Goal: Task Accomplishment & Management: Manage account settings

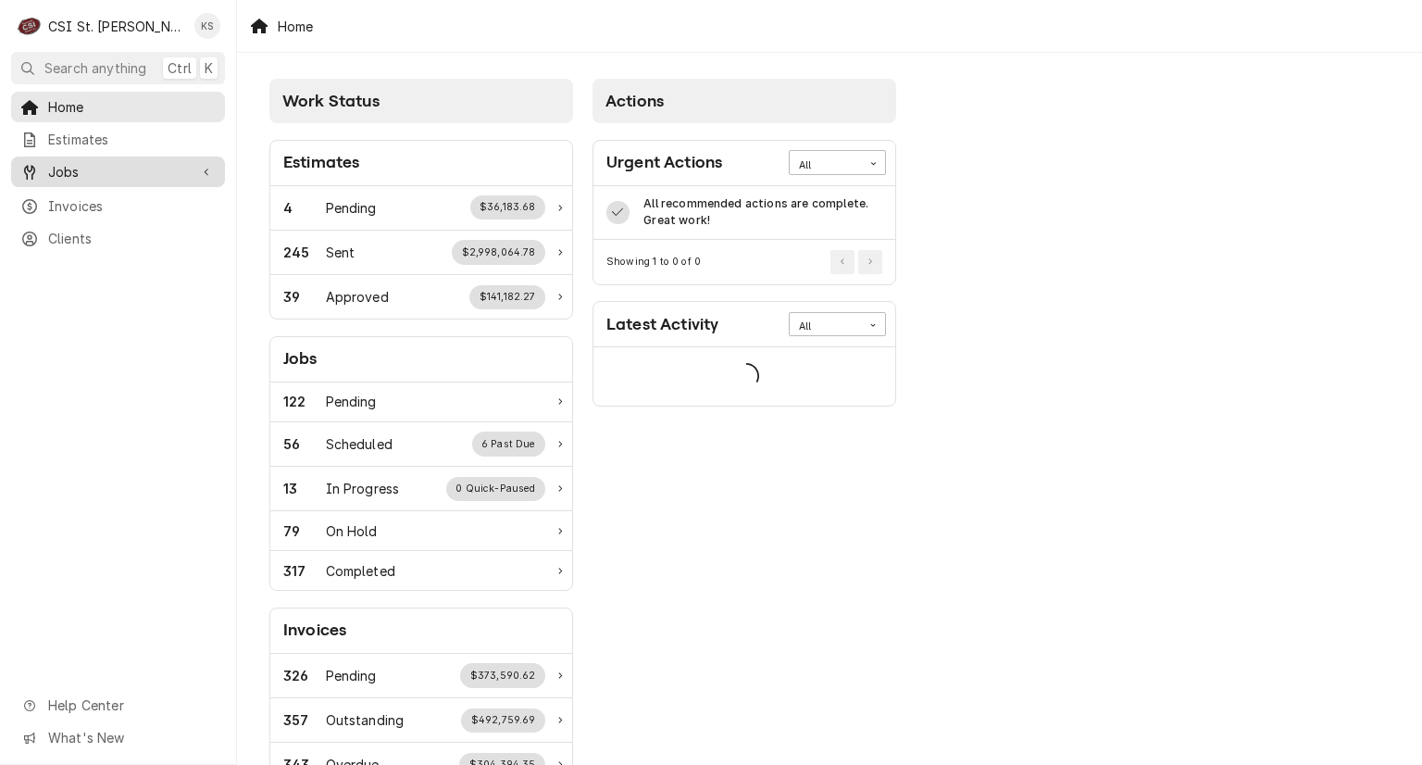
click at [105, 171] on span "Jobs" at bounding box center [118, 171] width 140 height 19
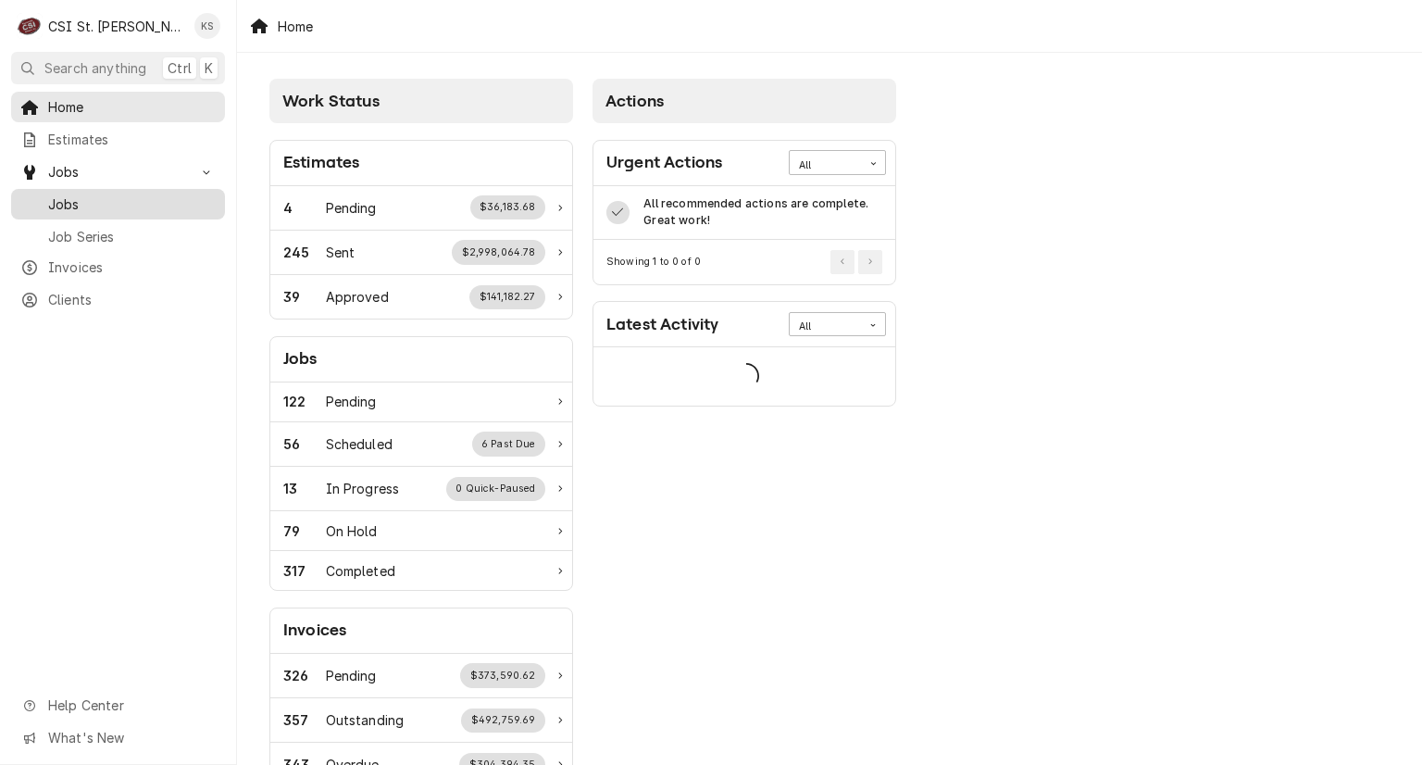
click at [105, 201] on span "Jobs" at bounding box center [132, 203] width 168 height 19
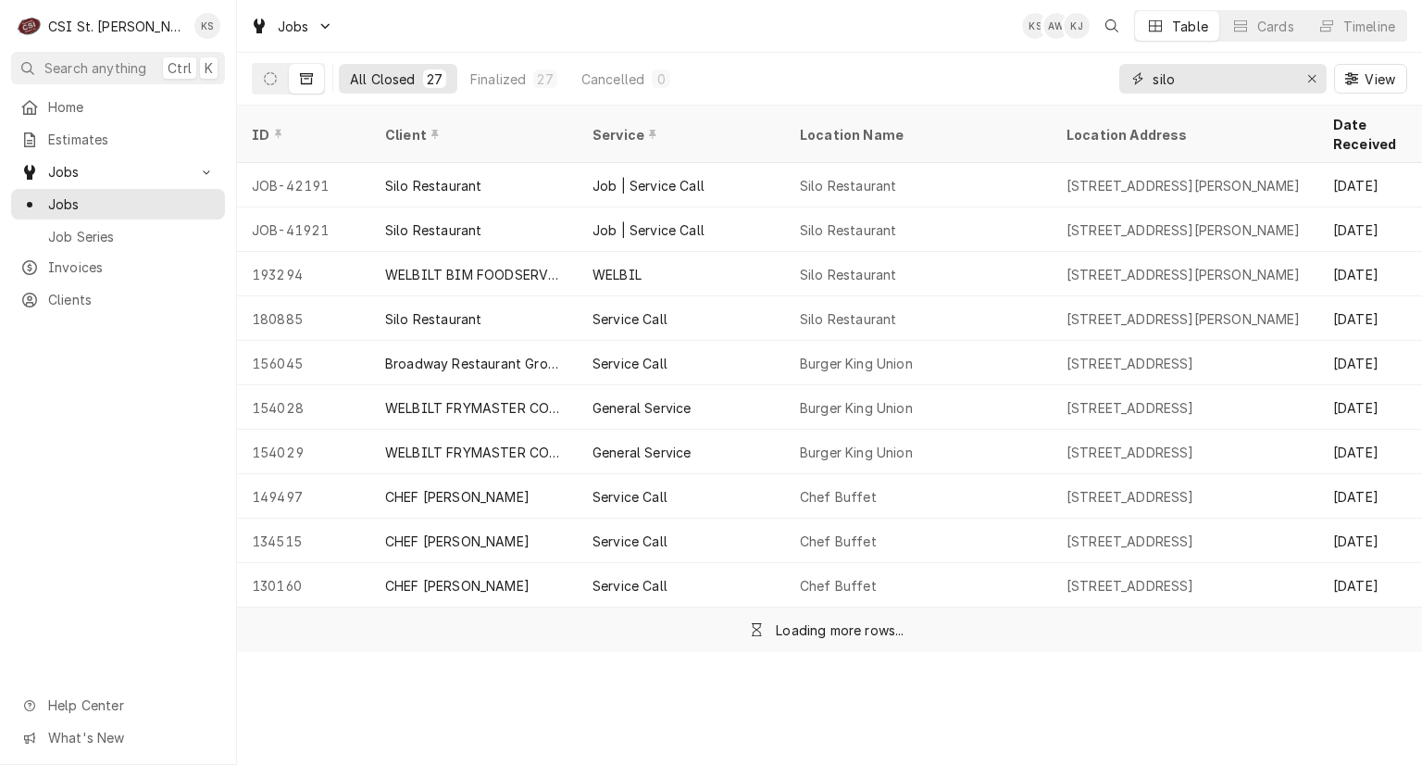
click at [1314, 80] on icon "Erase input" at bounding box center [1312, 78] width 10 height 13
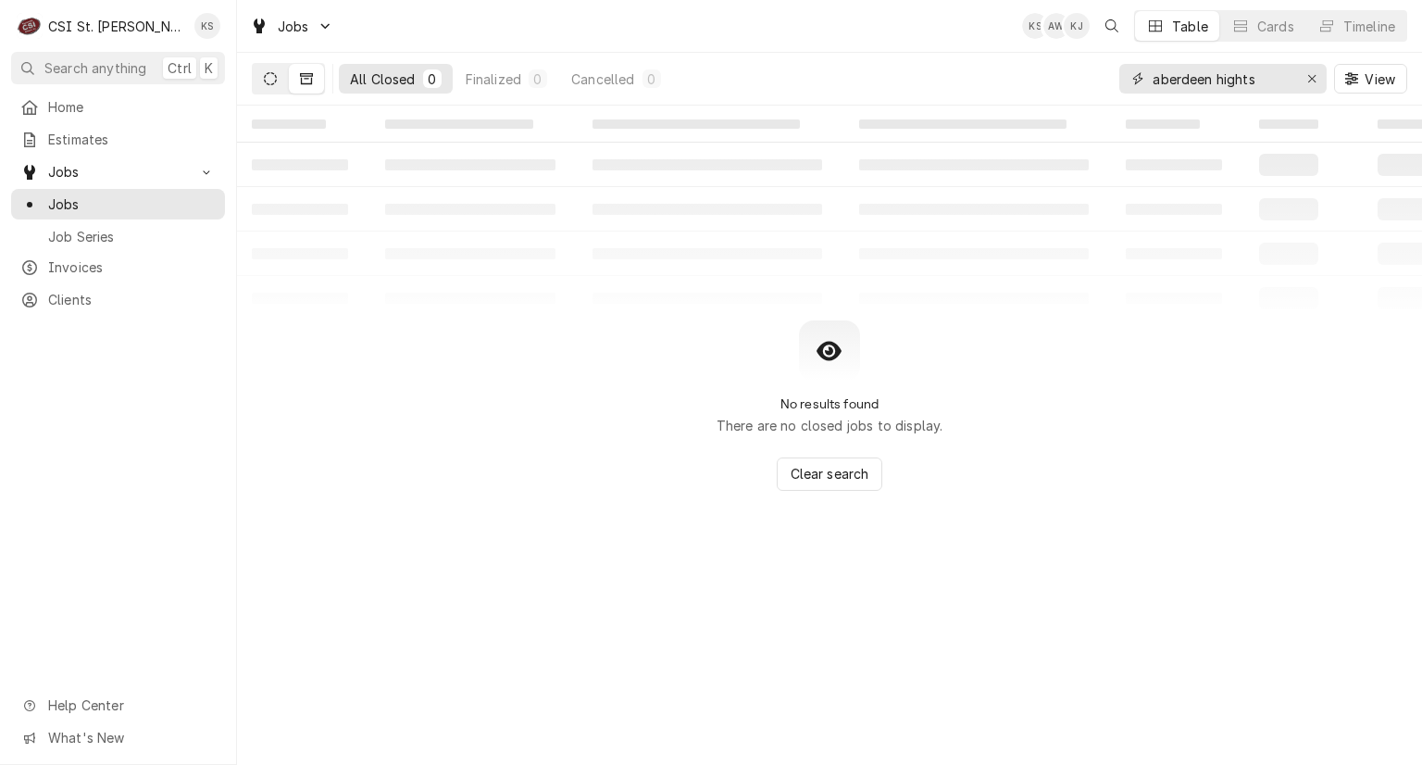
type input "aberdeen hights"
click at [285, 81] on button "Dynamic Content Wrapper" at bounding box center [270, 79] width 35 height 30
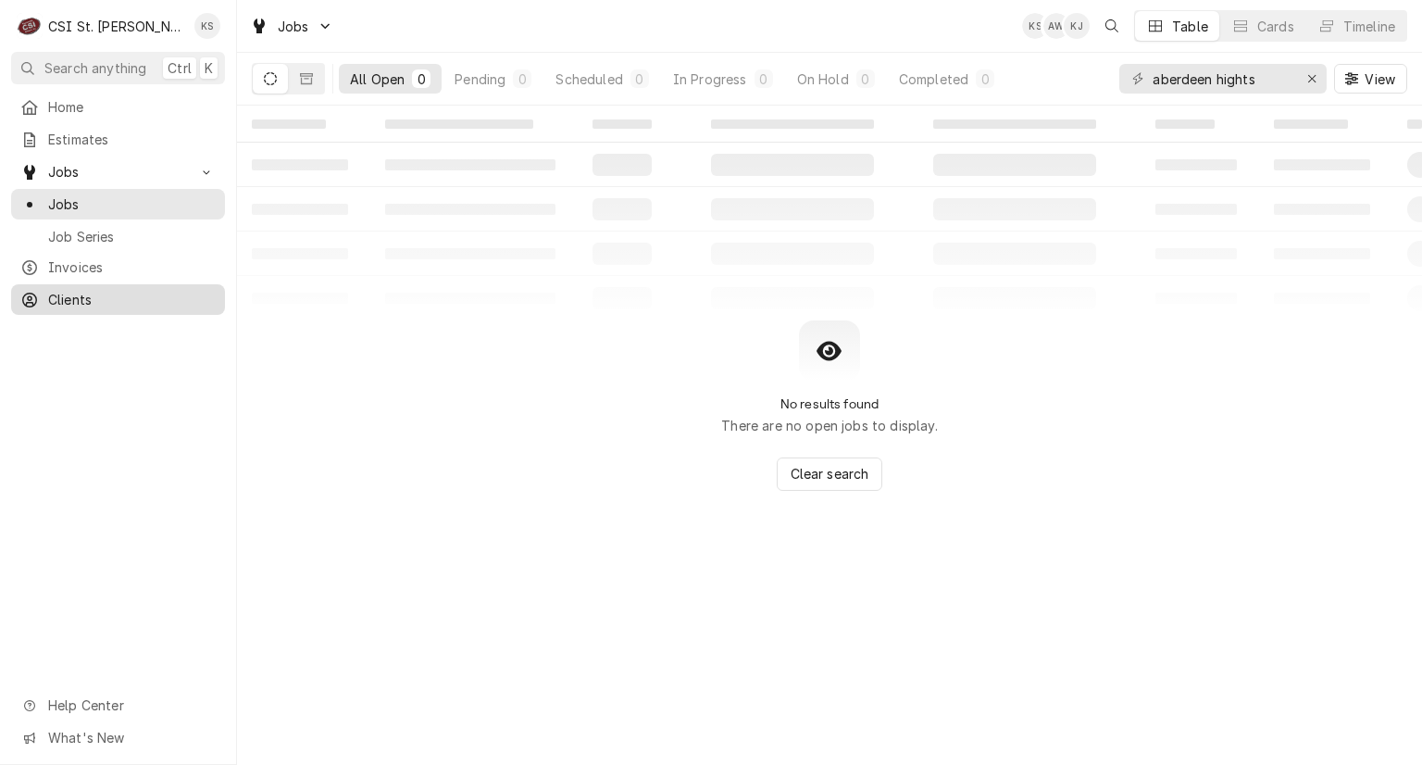
click at [56, 293] on span "Clients" at bounding box center [132, 299] width 168 height 19
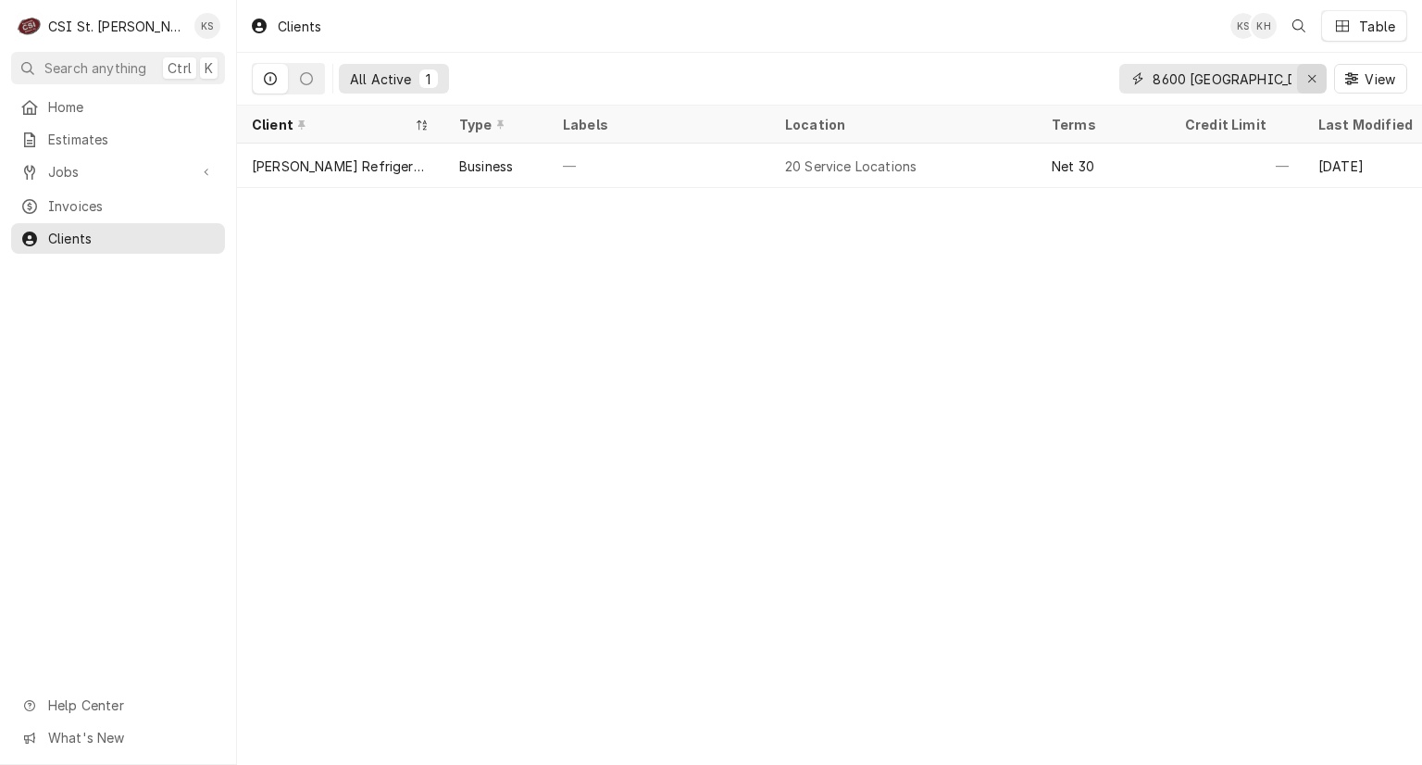
click at [1313, 77] on icon "Erase input" at bounding box center [1311, 78] width 7 height 7
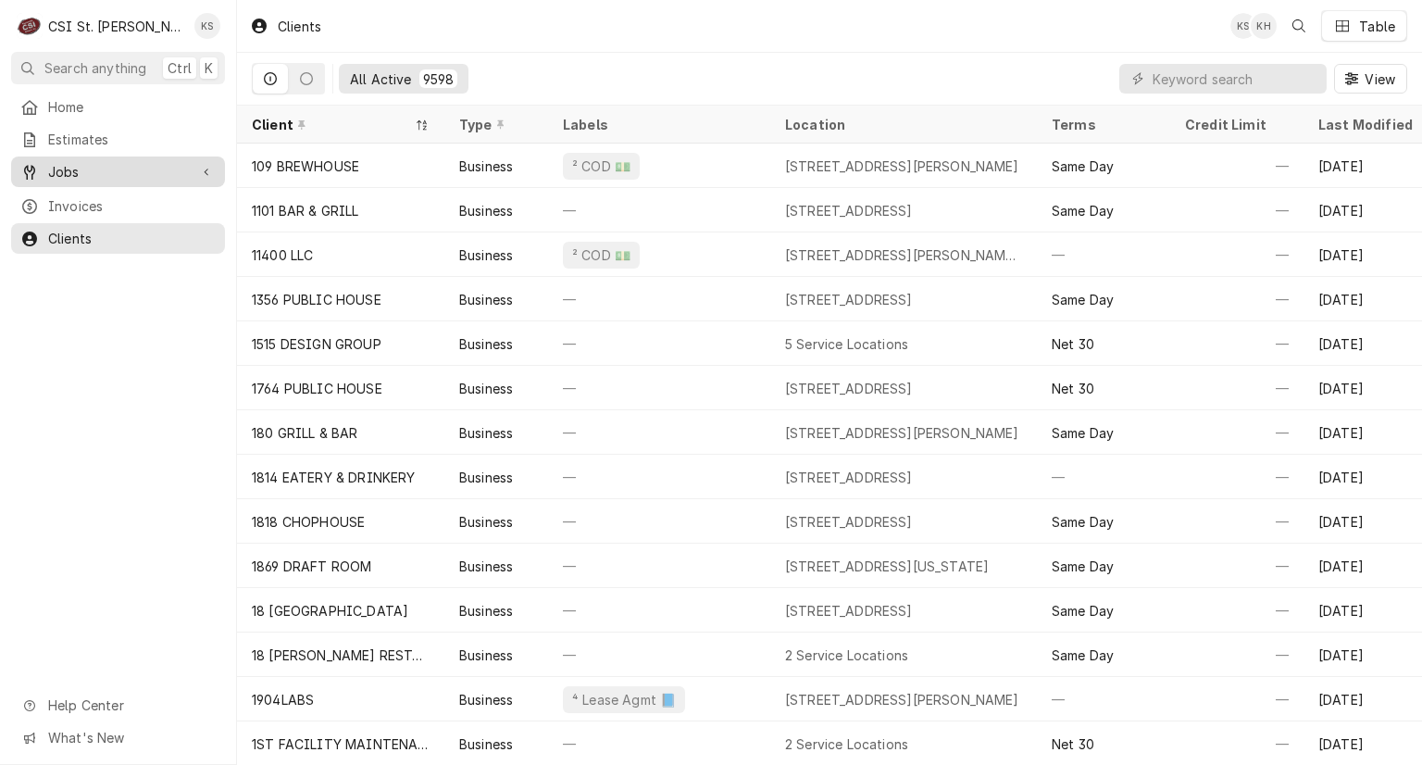
click at [71, 169] on span "Jobs" at bounding box center [118, 171] width 140 height 19
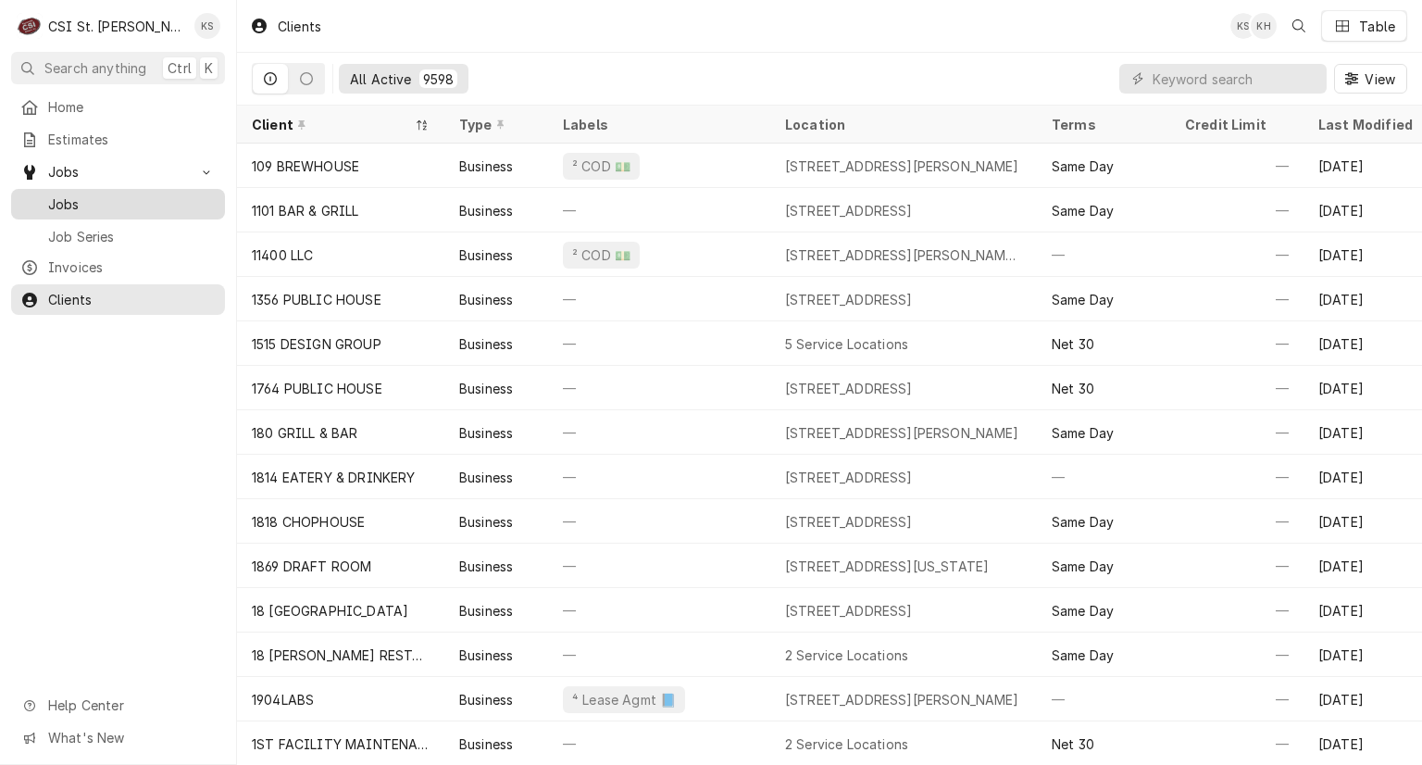
click at [74, 194] on span "Jobs" at bounding box center [132, 203] width 168 height 19
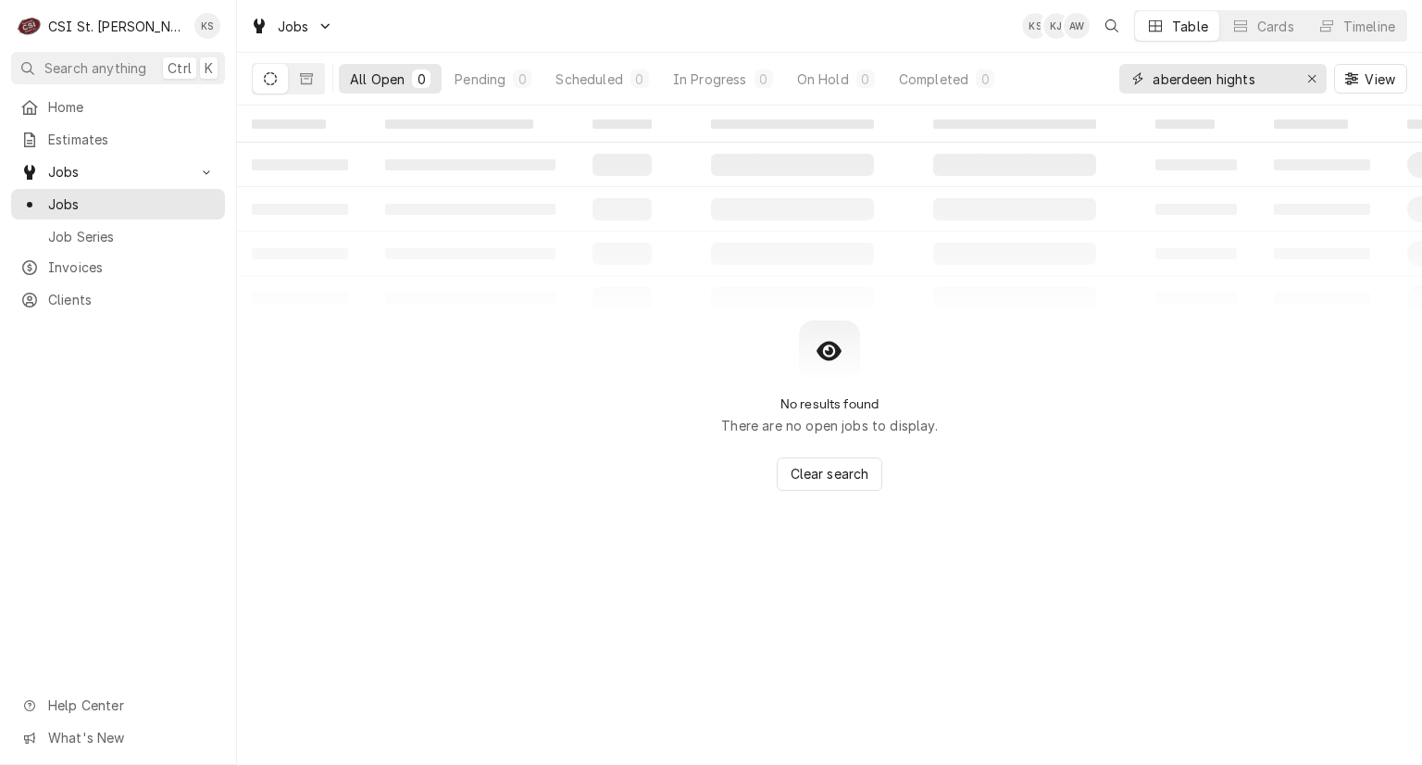
click at [1259, 74] on input "aberdeen hights" at bounding box center [1221, 79] width 139 height 30
type input "a"
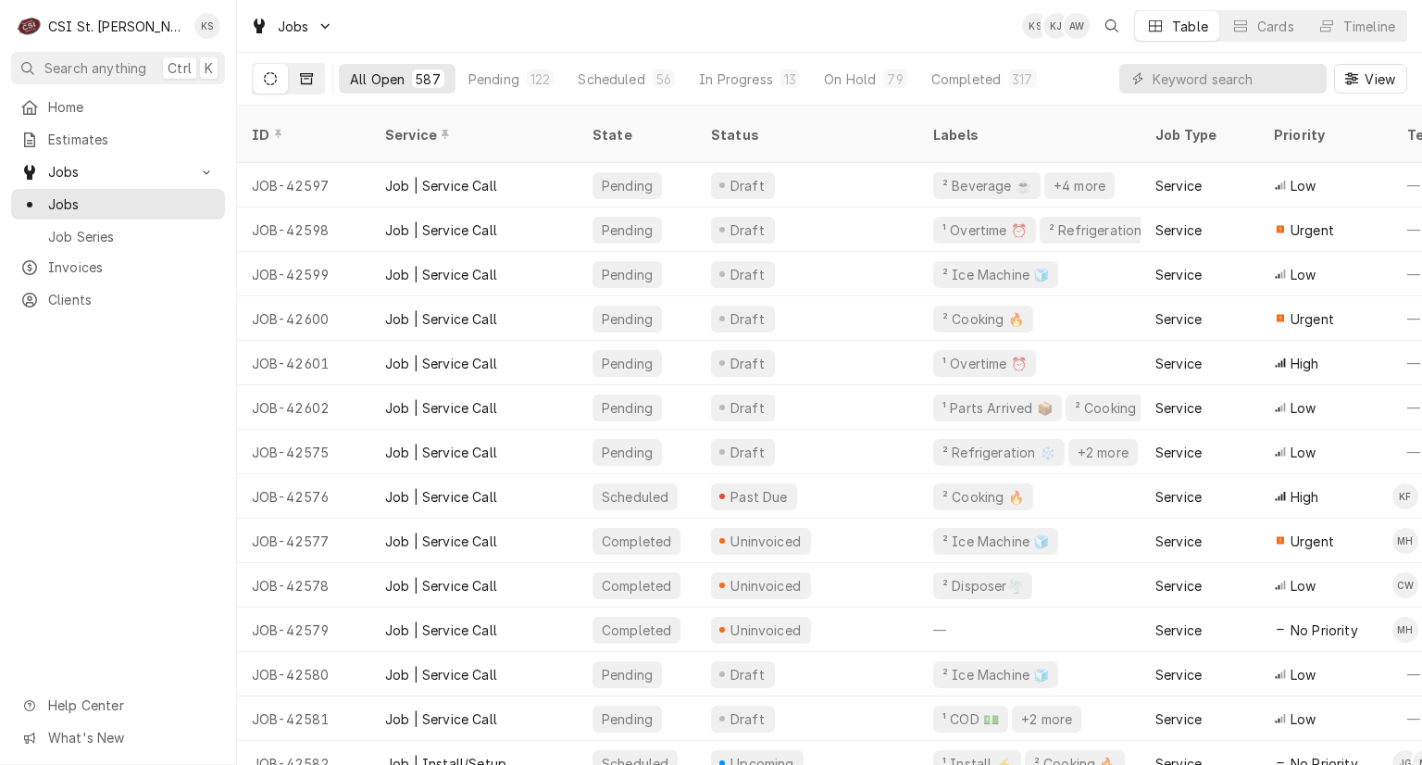
click at [307, 83] on icon "Dynamic Content Wrapper" at bounding box center [306, 78] width 13 height 11
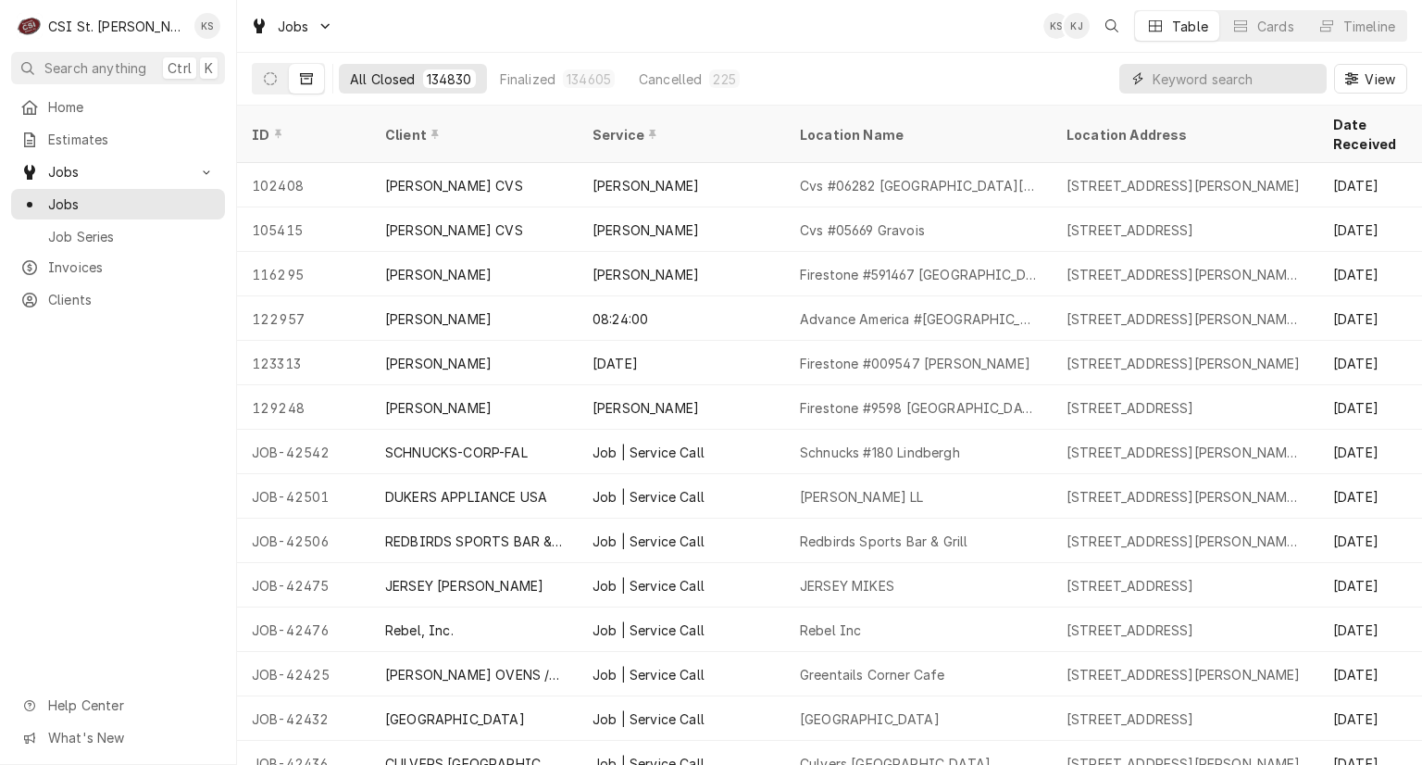
click at [1177, 78] on input "Dynamic Content Wrapper" at bounding box center [1234, 79] width 165 height 30
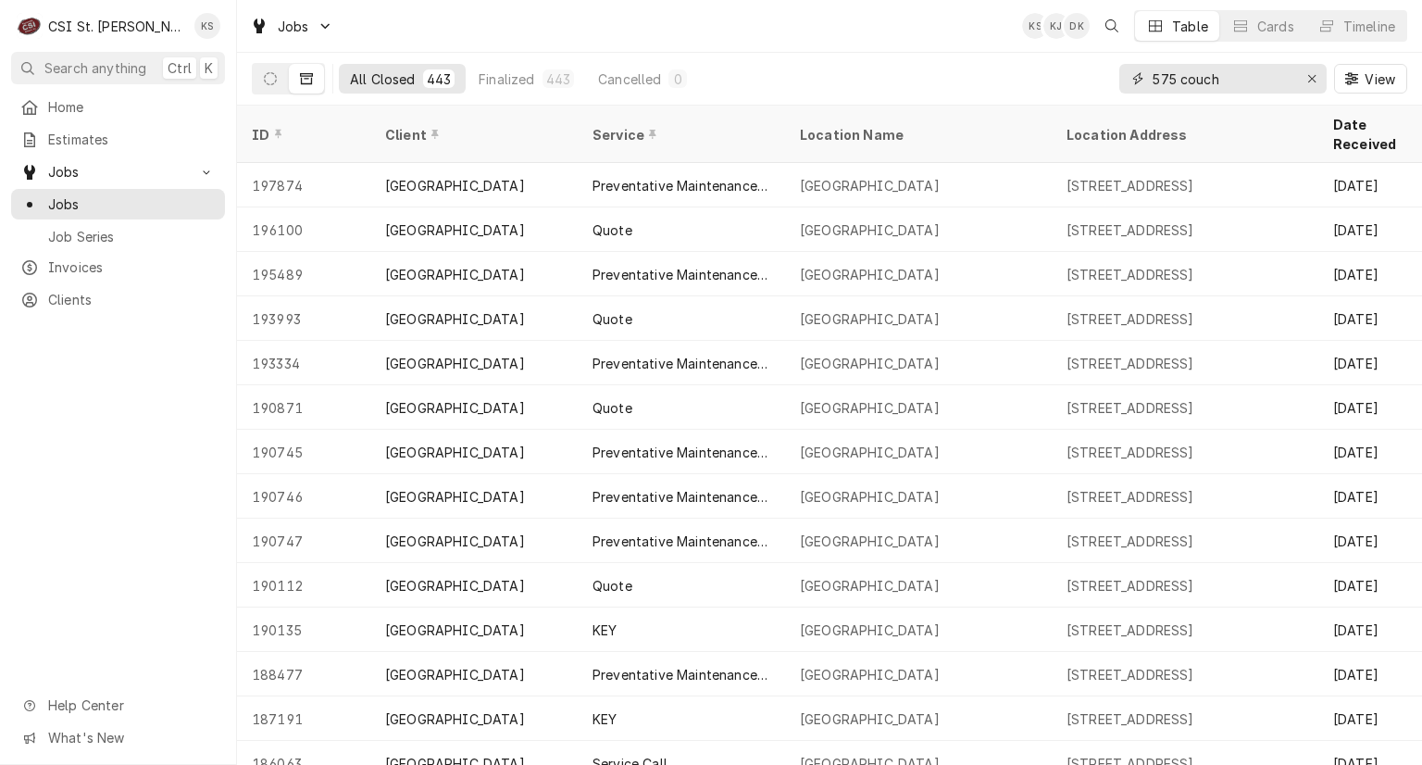
type input "575 couch"
click at [140, 549] on div "Home Estimates Jobs Jobs Job Series Invoices Clients Help Center What's New" at bounding box center [118, 428] width 236 height 673
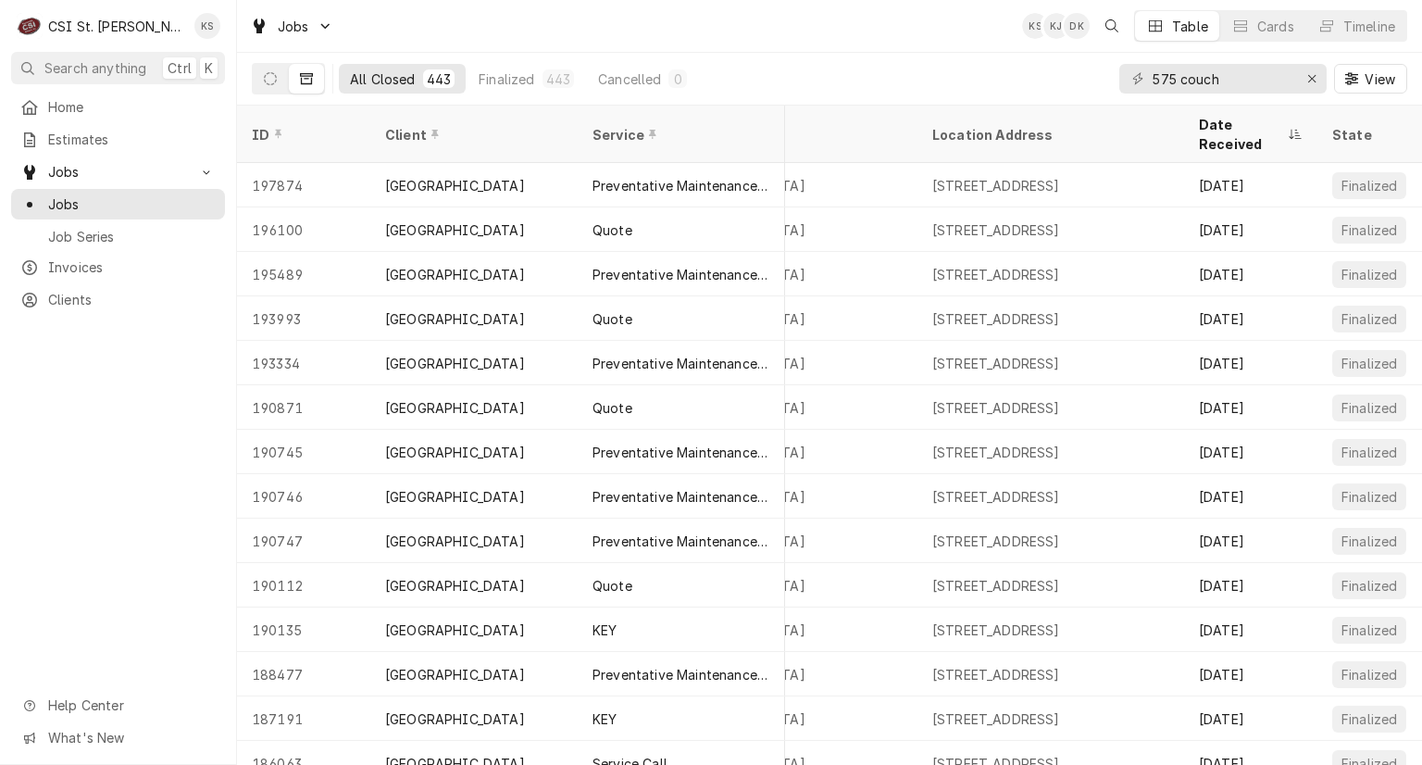
scroll to position [0, 146]
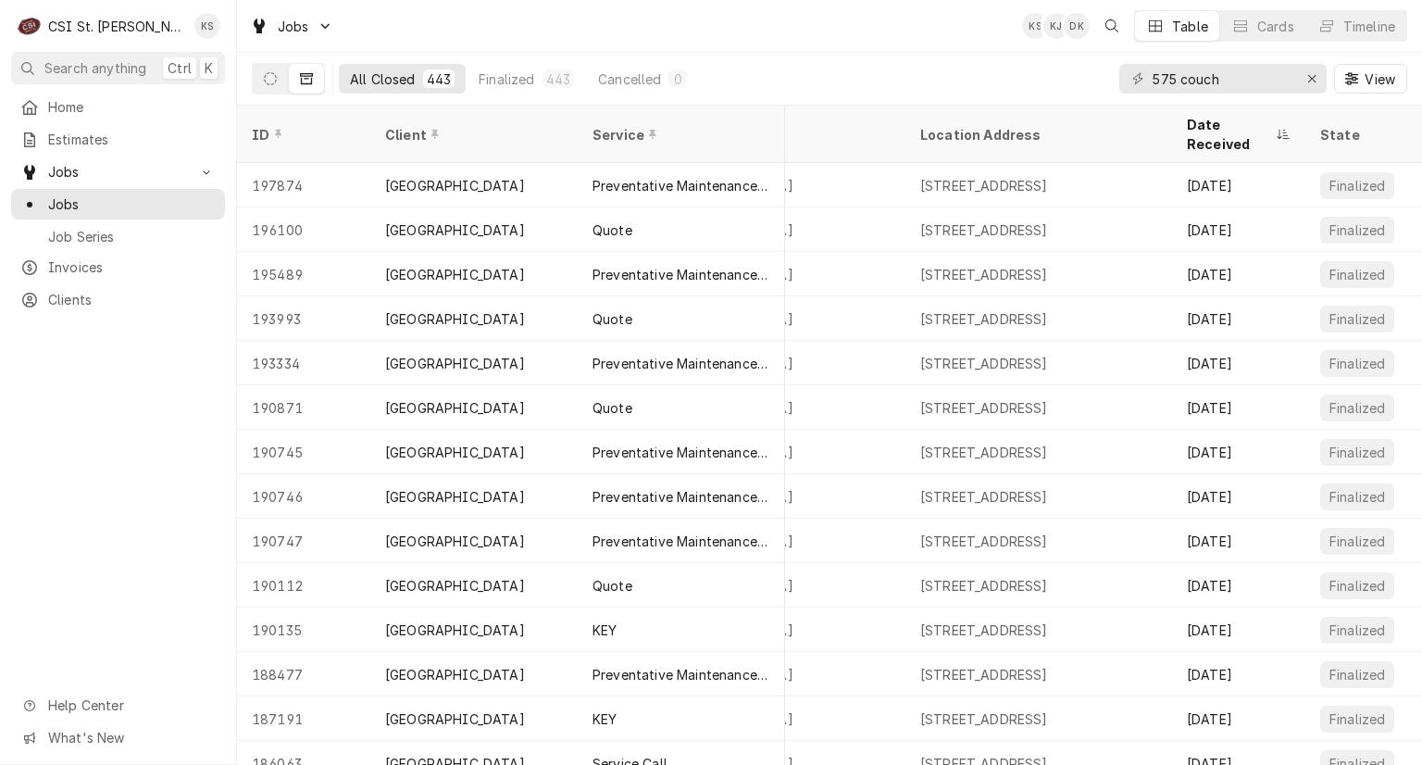
click at [47, 400] on div "Home Estimates Jobs Jobs Job Series Invoices Clients Help Center What's New" at bounding box center [118, 428] width 236 height 673
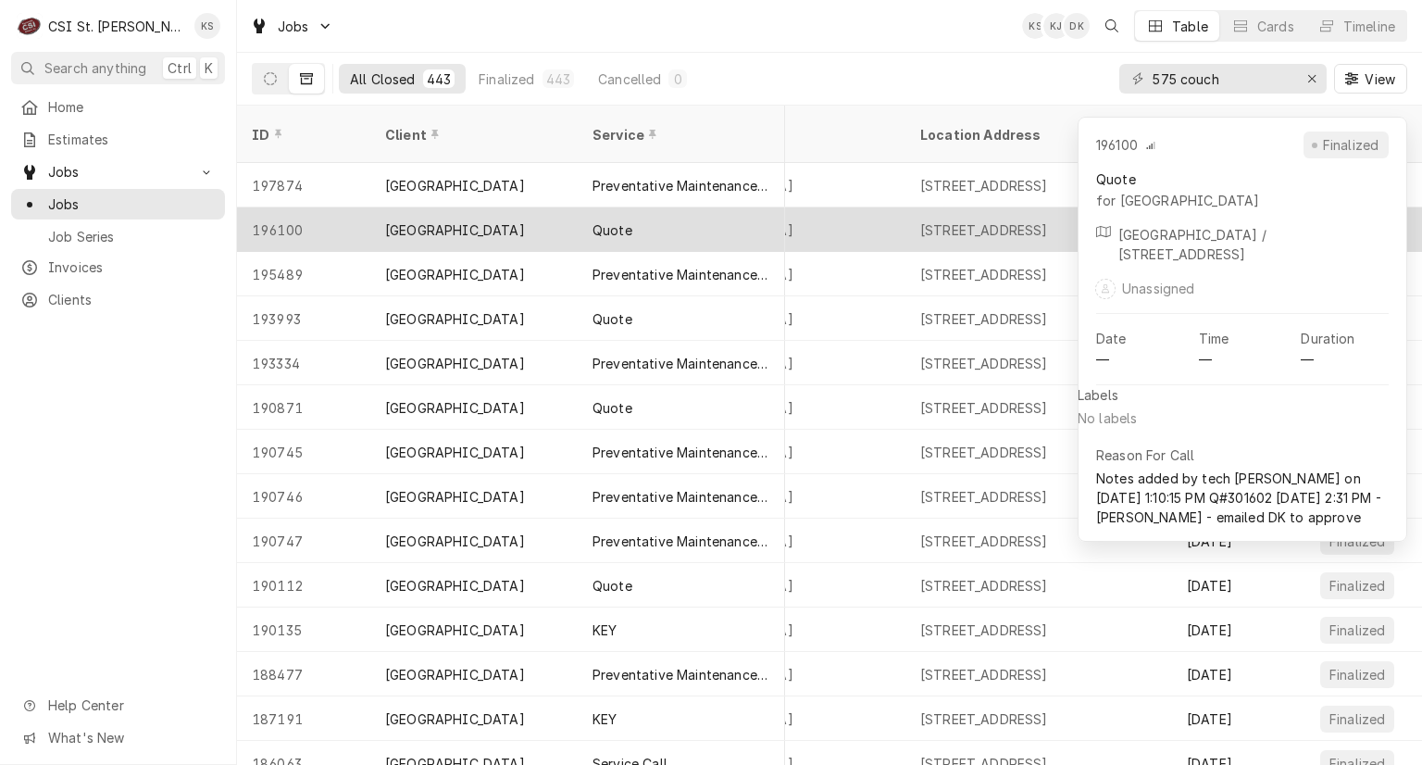
click at [655, 207] on div "Quote" at bounding box center [681, 229] width 207 height 44
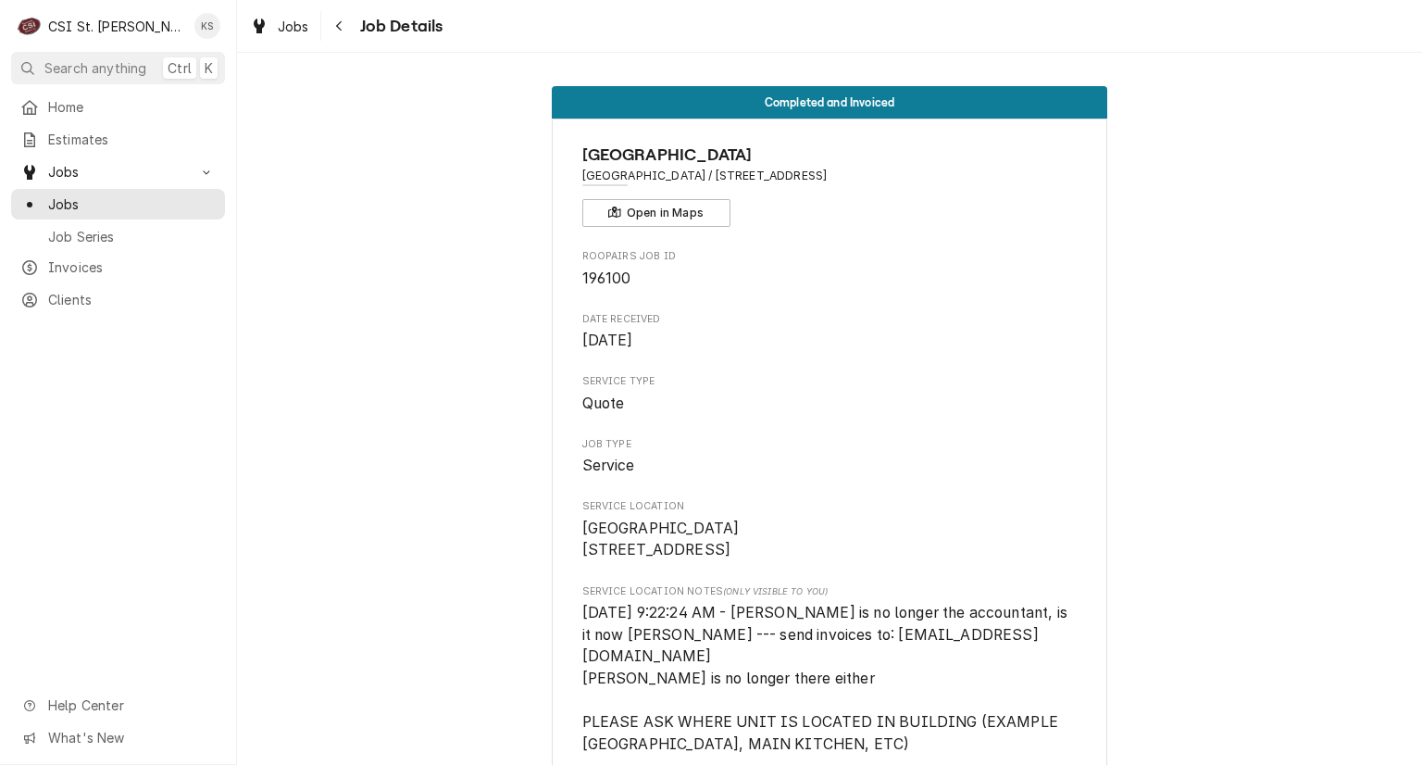
click at [151, 204] on span "Jobs" at bounding box center [132, 203] width 168 height 19
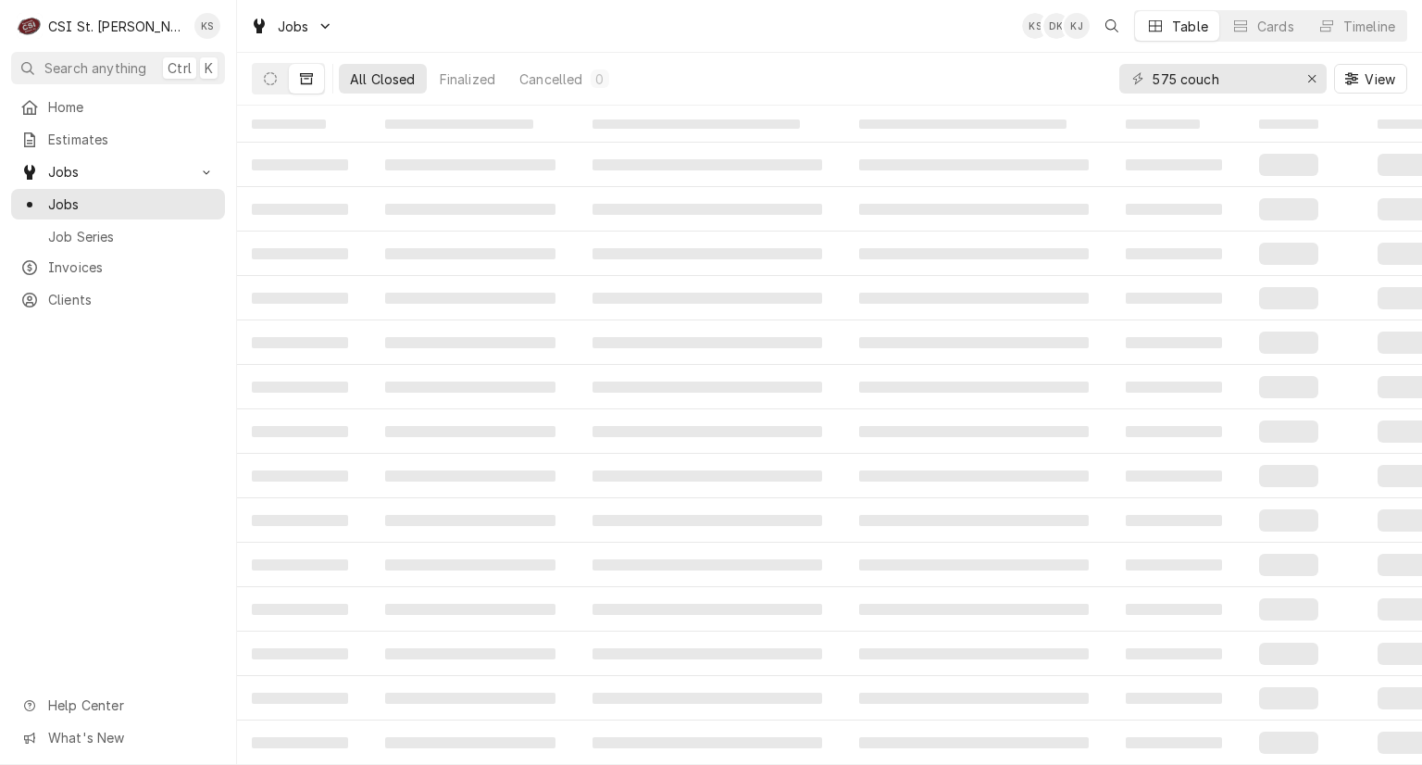
click at [136, 426] on div "Home Estimates Jobs Jobs Job Series Invoices Clients Help Center What's New" at bounding box center [118, 428] width 236 height 673
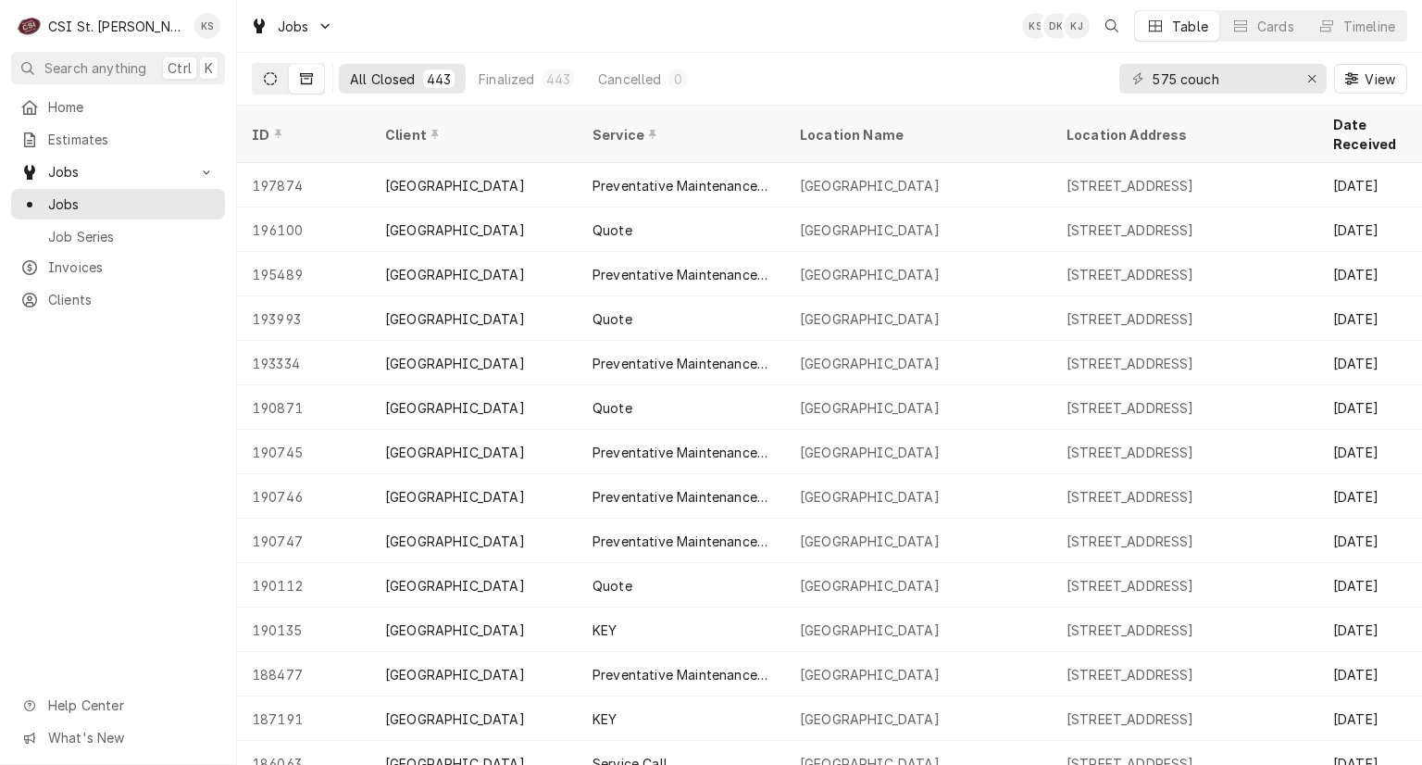
click at [272, 78] on icon "Dynamic Content Wrapper" at bounding box center [270, 78] width 13 height 13
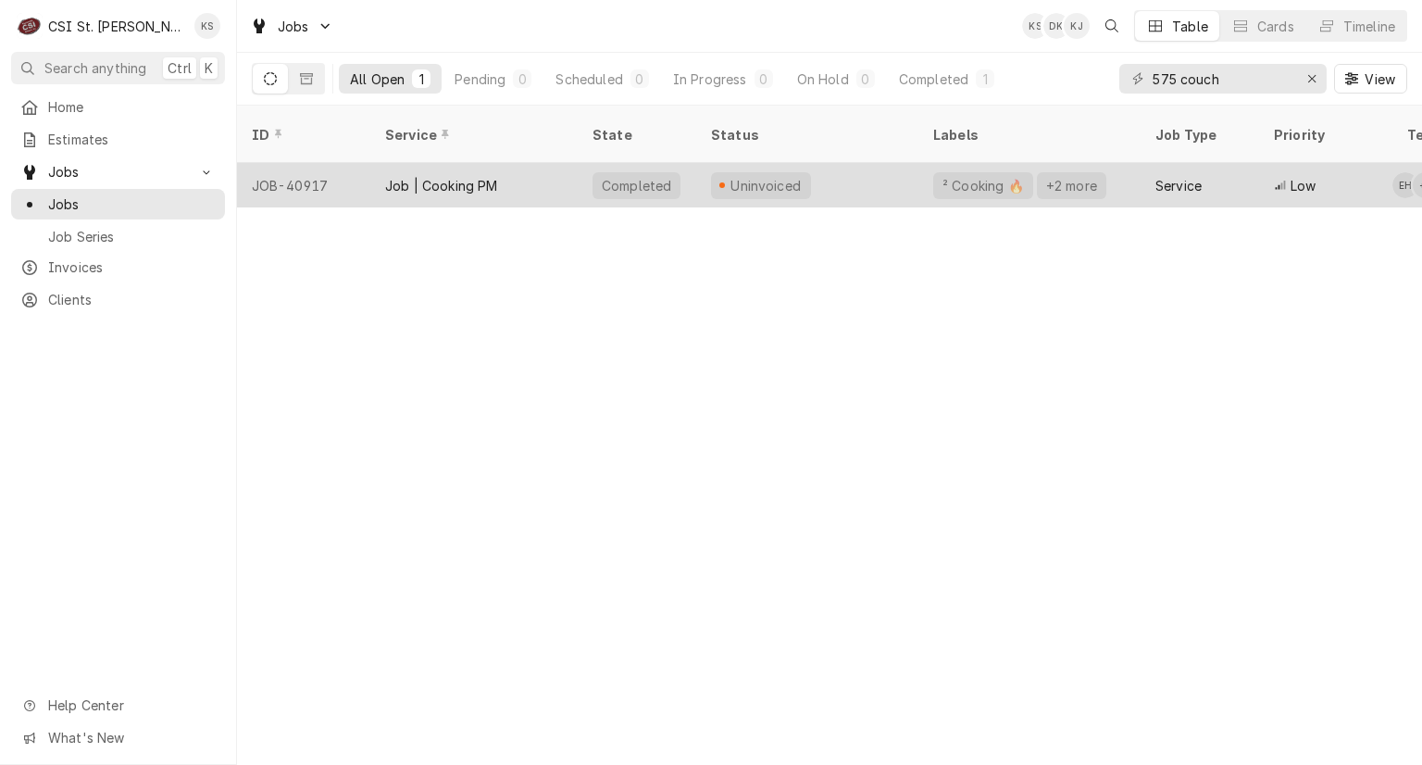
click at [781, 176] on div "Uninvoiced" at bounding box center [766, 185] width 75 height 19
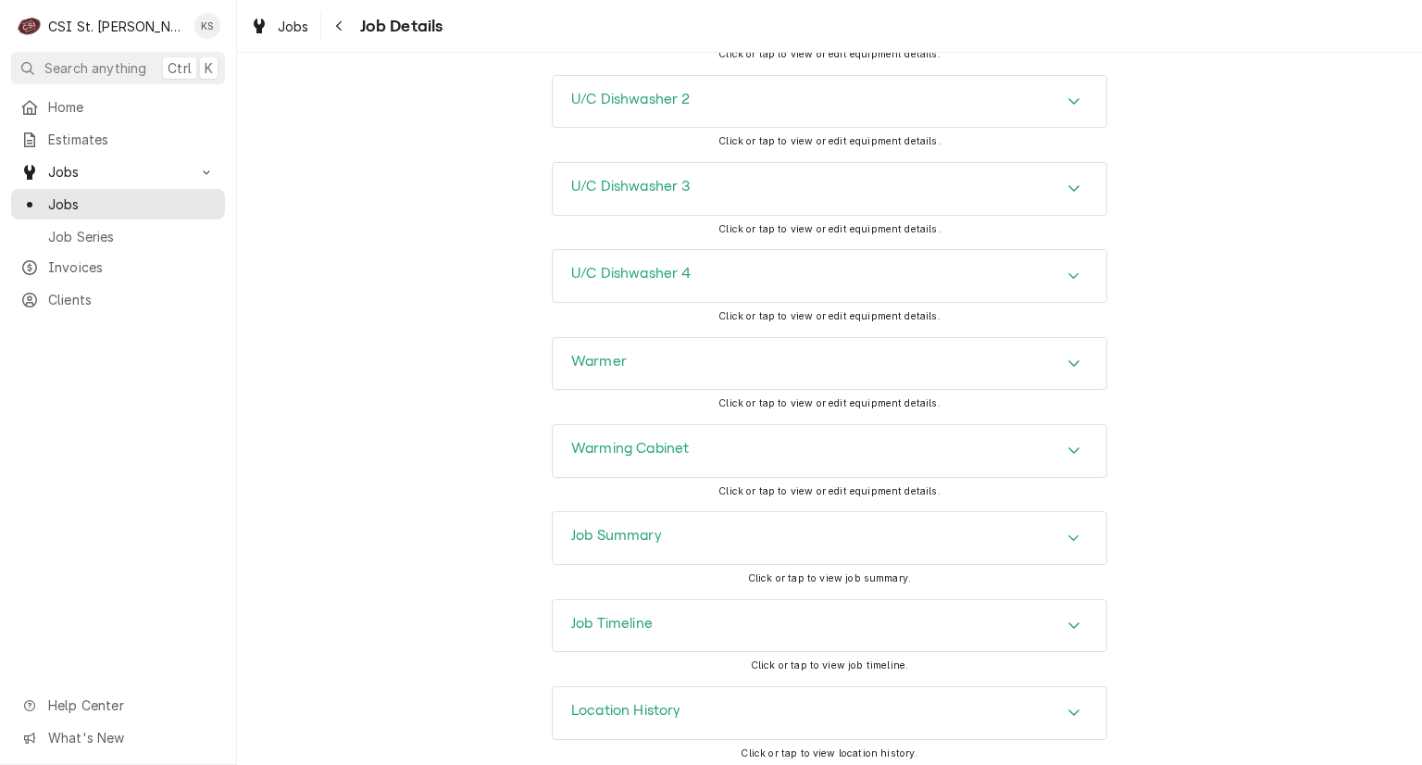
scroll to position [6668, 0]
click at [607, 530] on h3 "Job Summary" at bounding box center [616, 535] width 91 height 18
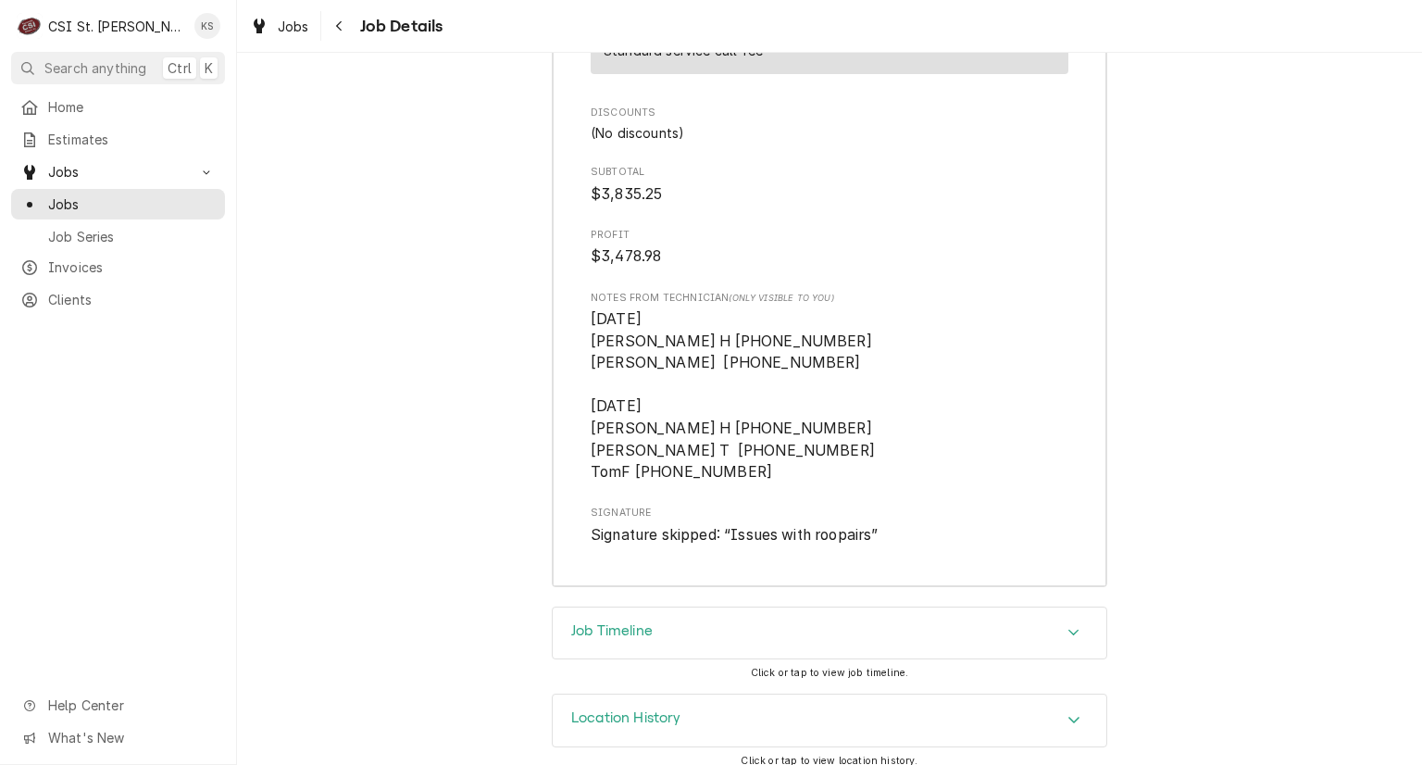
scroll to position [13854, 0]
